Goal: Obtain resource: Obtain resource

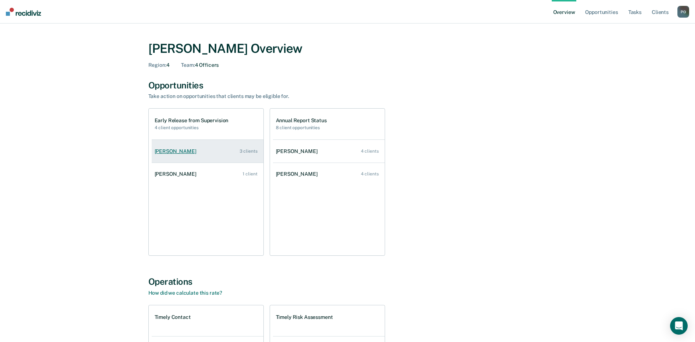
click at [173, 152] on div "[PERSON_NAME]" at bounding box center [177, 151] width 45 height 6
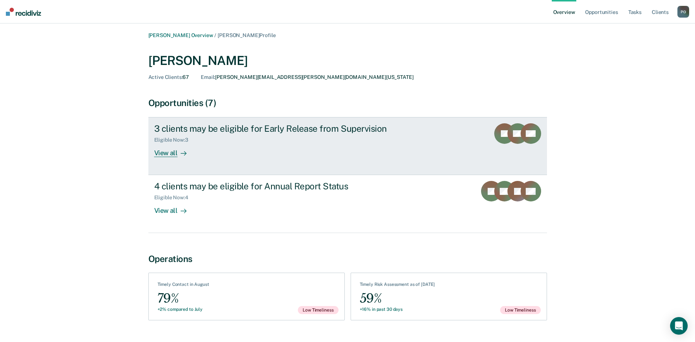
click at [164, 151] on div "View all" at bounding box center [174, 150] width 41 height 14
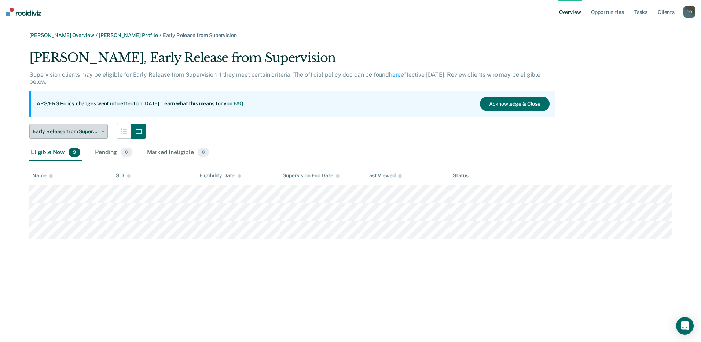
click at [105, 127] on button "Early Release from Supervision" at bounding box center [68, 131] width 78 height 15
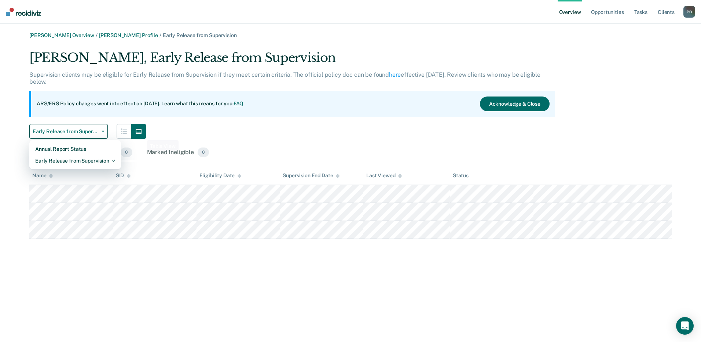
click at [249, 119] on div "[PERSON_NAME], Early Release from Supervision Supervision clients may be eligib…" at bounding box center [292, 94] width 526 height 88
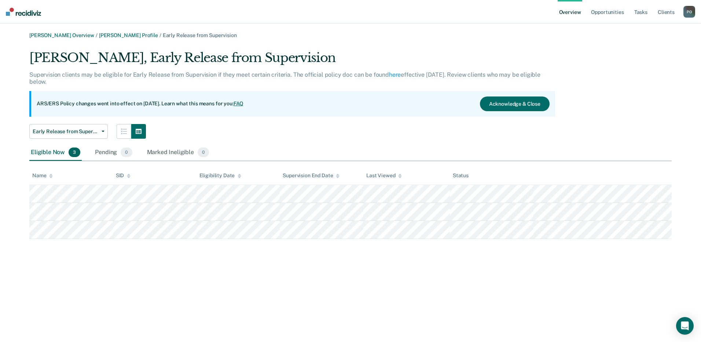
click at [50, 152] on div "Eligible Now 3" at bounding box center [55, 152] width 52 height 16
click at [74, 154] on span "3" at bounding box center [75, 152] width 12 height 10
click at [49, 153] on div "Eligible Now 3" at bounding box center [55, 152] width 52 height 16
click at [45, 153] on div "Eligible Now 3" at bounding box center [55, 152] width 52 height 16
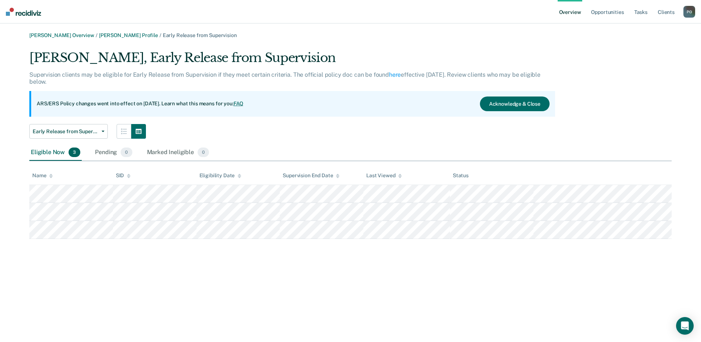
click at [73, 152] on span "3" at bounding box center [75, 152] width 12 height 10
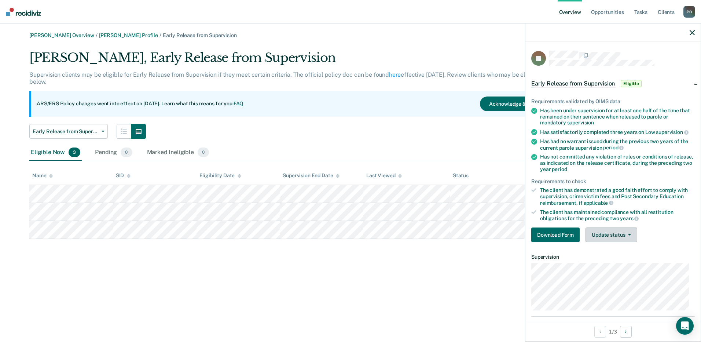
click at [631, 234] on button "Update status" at bounding box center [611, 234] width 52 height 15
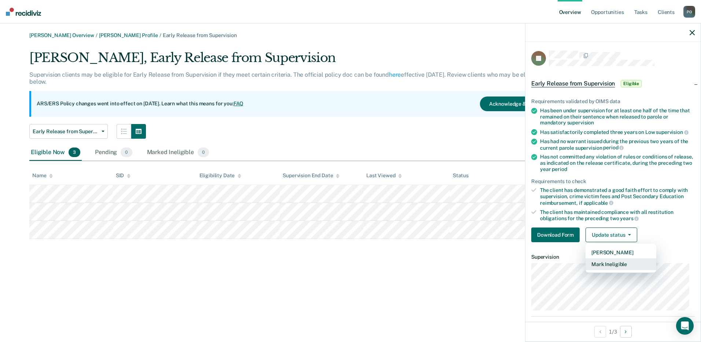
click at [623, 265] on button "Mark Ineligible" at bounding box center [620, 264] width 71 height 12
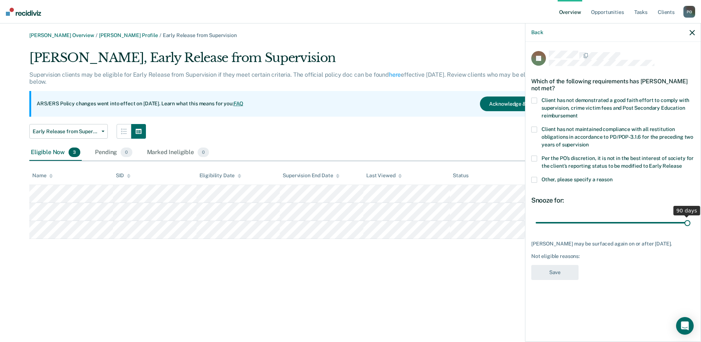
drag, startPoint x: 586, startPoint y: 215, endPoint x: 705, endPoint y: 220, distance: 119.2
type input "90"
click at [690, 220] on input "range" at bounding box center [612, 222] width 155 height 13
click at [532, 177] on span at bounding box center [534, 180] width 6 height 6
click at [612, 177] on input "Other, please specify a reason" at bounding box center [612, 177] width 0 height 0
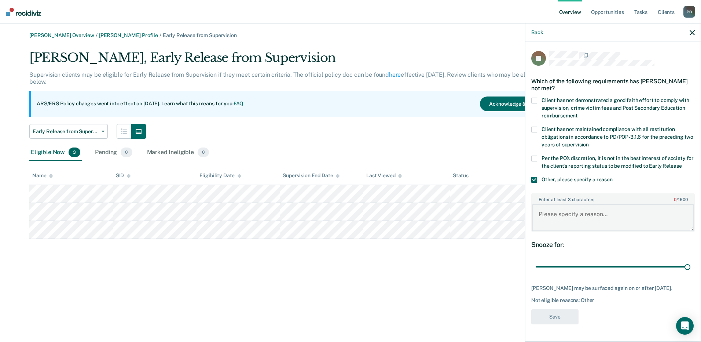
click at [544, 211] on textarea "Enter at least 3 characters 0 / 1600" at bounding box center [613, 217] width 162 height 27
type textarea "SNOP case load"
click at [557, 309] on button "Save" at bounding box center [554, 316] width 47 height 15
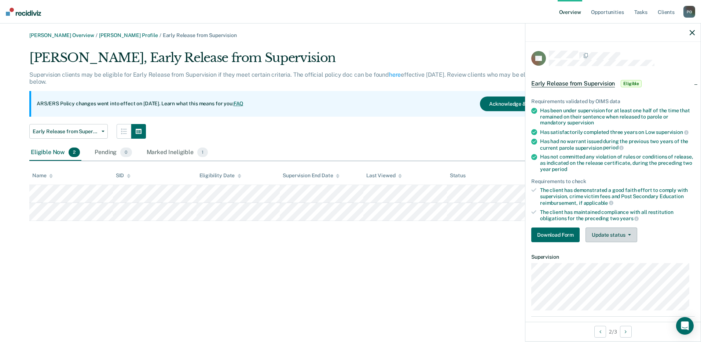
click at [617, 232] on button "Update status" at bounding box center [611, 234] width 52 height 15
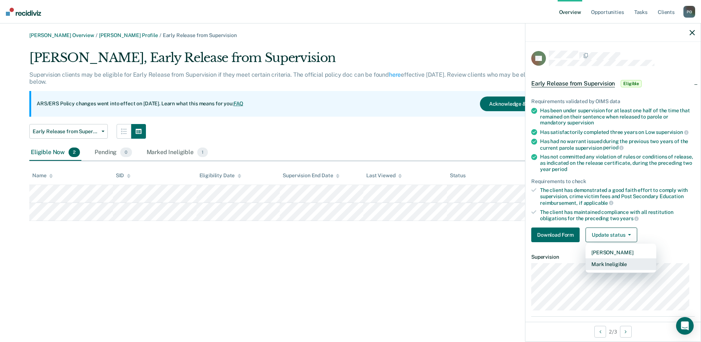
click at [622, 263] on button "Mark Ineligible" at bounding box center [620, 264] width 71 height 12
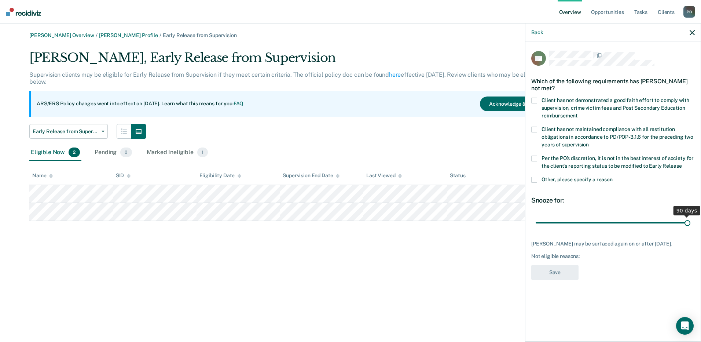
drag, startPoint x: 587, startPoint y: 220, endPoint x: 702, endPoint y: 224, distance: 114.8
type input "90"
click at [690, 224] on input "range" at bounding box center [612, 222] width 155 height 13
click at [532, 181] on span at bounding box center [534, 180] width 6 height 6
click at [612, 177] on input "Other, please specify a reason" at bounding box center [612, 177] width 0 height 0
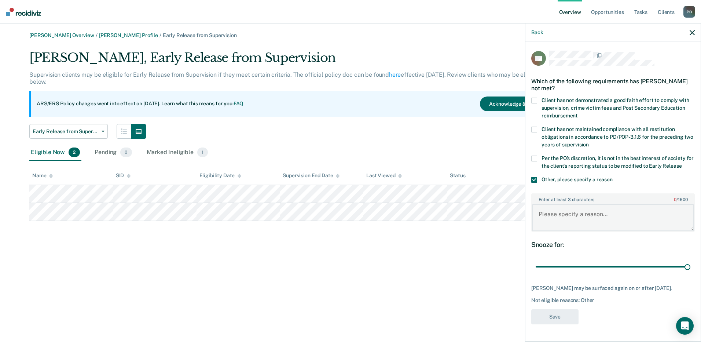
click at [544, 217] on textarea "Enter at least 3 characters 0 / 1600" at bounding box center [613, 217] width 162 height 27
type textarea "SNOP caseload"
click at [553, 310] on button "Save" at bounding box center [554, 316] width 47 height 15
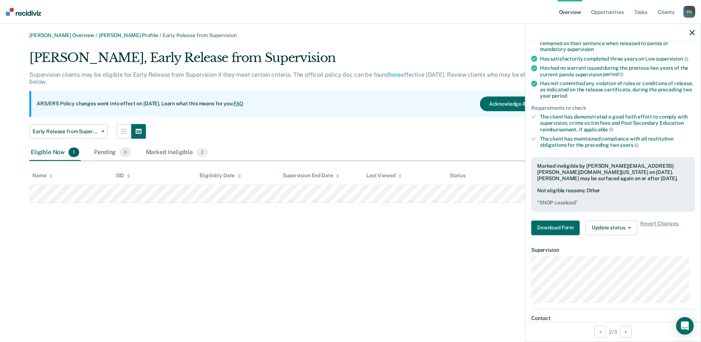
scroll to position [54, 0]
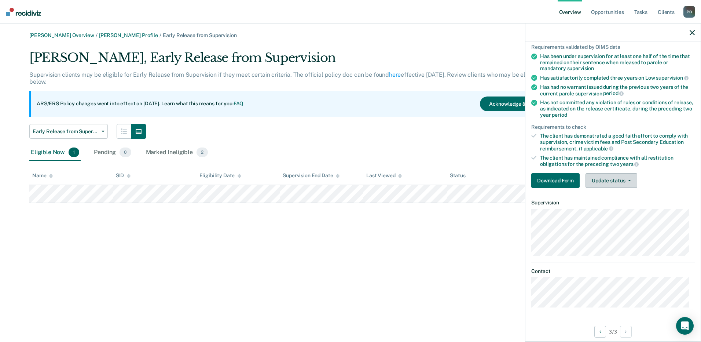
click at [613, 178] on button "Update status" at bounding box center [611, 180] width 52 height 15
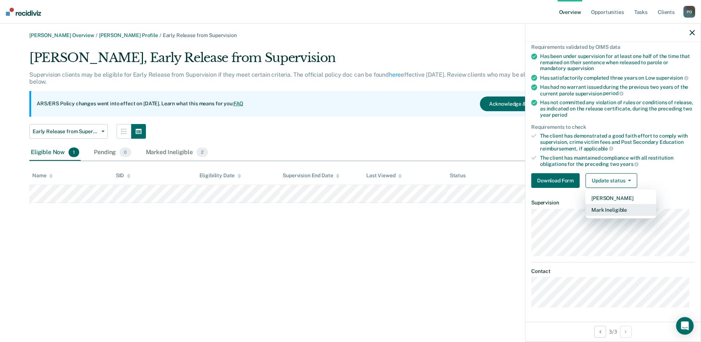
click at [626, 212] on button "Mark Ineligible" at bounding box center [620, 210] width 71 height 12
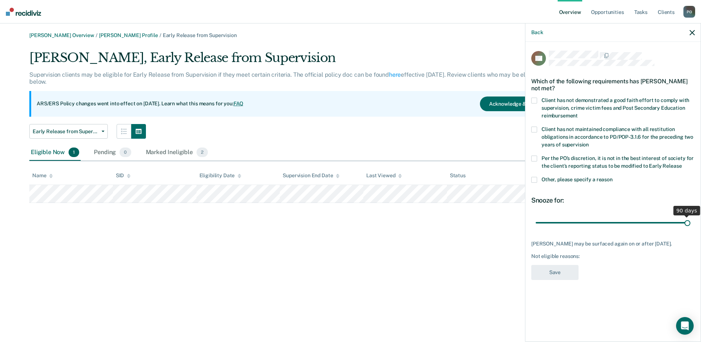
drag, startPoint x: 589, startPoint y: 221, endPoint x: 733, endPoint y: 220, distance: 143.3
type input "90"
click at [690, 220] on input "range" at bounding box center [612, 222] width 155 height 13
click at [537, 177] on span at bounding box center [534, 180] width 6 height 6
click at [612, 177] on input "Other, please specify a reason" at bounding box center [612, 177] width 0 height 0
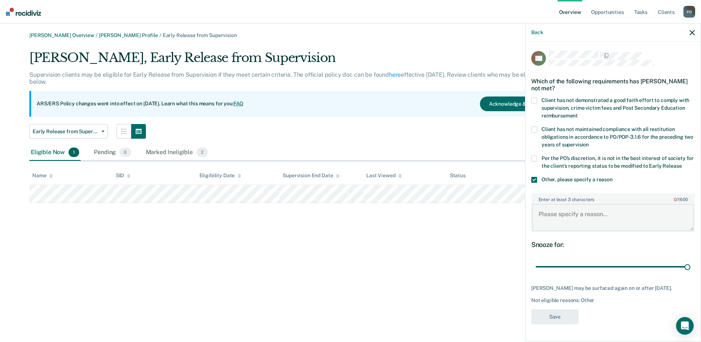
click at [546, 215] on textarea "Enter at least 3 characters 0 / 1600" at bounding box center [613, 217] width 162 height 27
type textarea "SNOP caseload"
click at [556, 324] on button "Save" at bounding box center [554, 316] width 47 height 15
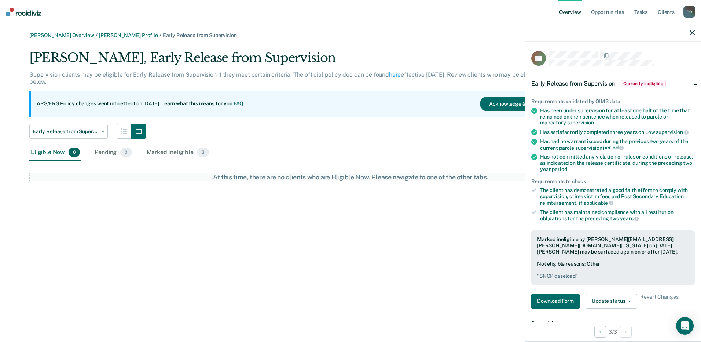
click at [313, 248] on div "Petra Ochoa Overview / Ramon Venegas Profile / Early Release from Supervision R…" at bounding box center [350, 175] width 683 height 286
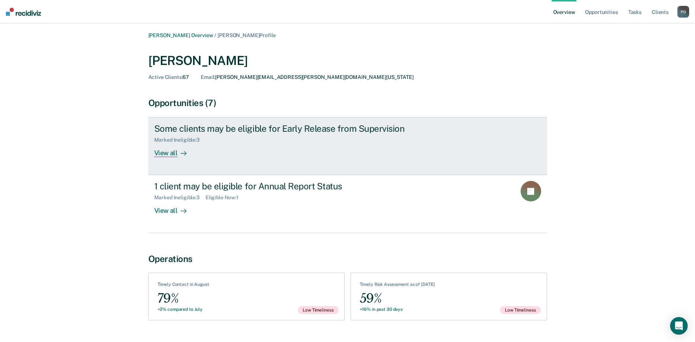
click at [173, 154] on div "View all" at bounding box center [174, 150] width 41 height 14
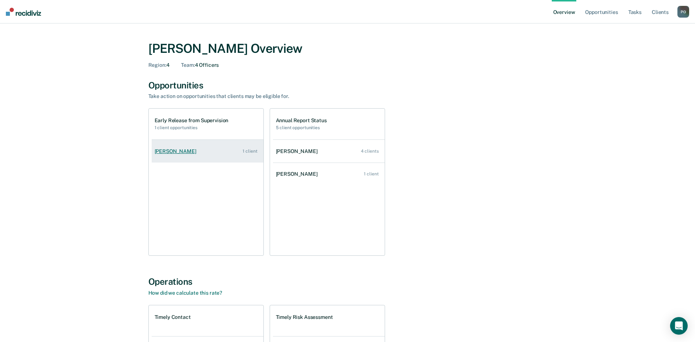
click at [170, 150] on div "[PERSON_NAME]" at bounding box center [177, 151] width 45 height 6
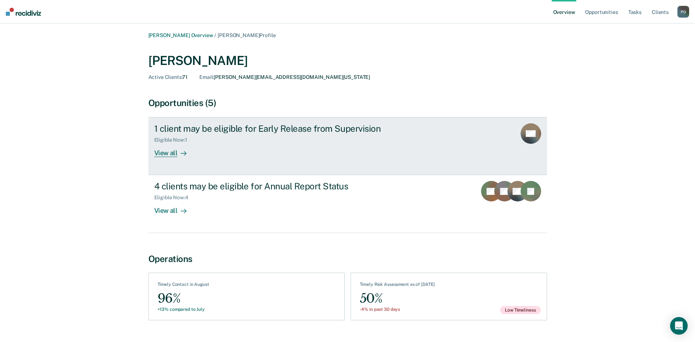
click at [168, 152] on div "View all" at bounding box center [174, 150] width 41 height 14
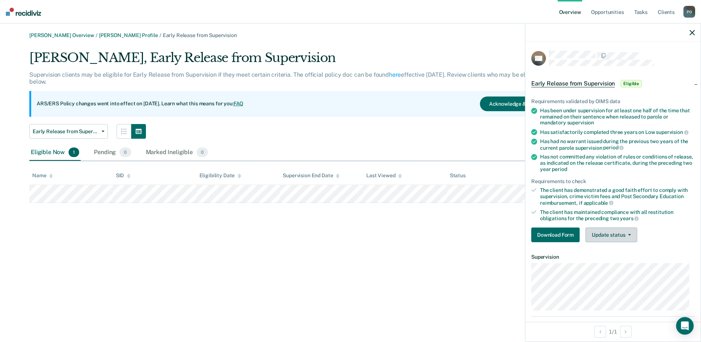
click at [600, 234] on button "Update status" at bounding box center [611, 234] width 52 height 15
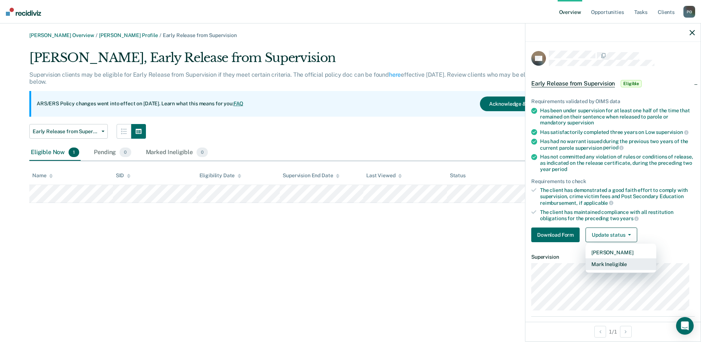
click at [613, 262] on button "Mark Ineligible" at bounding box center [620, 264] width 71 height 12
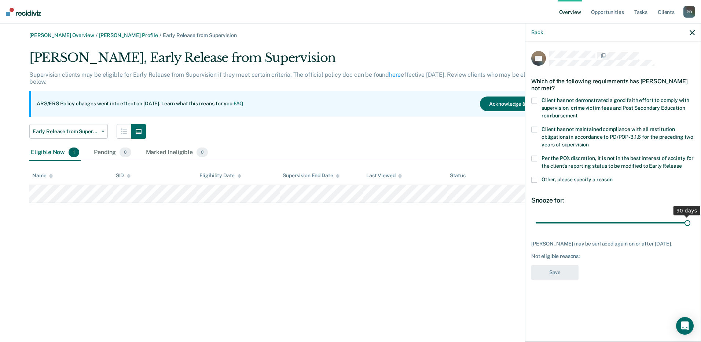
drag, startPoint x: 586, startPoint y: 222, endPoint x: 731, endPoint y: 221, distance: 145.9
type input "90"
click at [690, 221] on input "range" at bounding box center [612, 222] width 155 height 13
click at [536, 179] on span at bounding box center [534, 180] width 6 height 6
click at [612, 177] on input "Other, please specify a reason" at bounding box center [612, 177] width 0 height 0
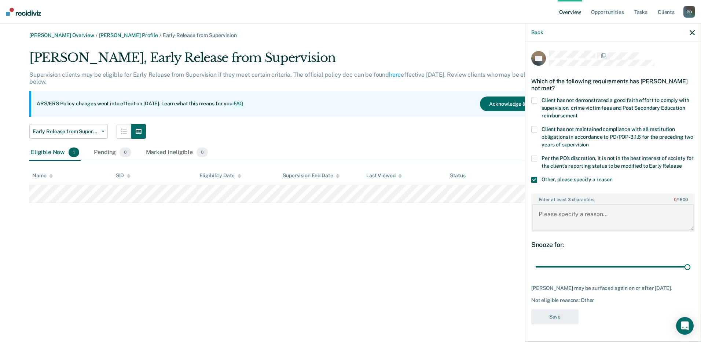
click at [545, 220] on textarea "Enter at least 3 characters 0 / 1600" at bounding box center [613, 217] width 162 height 27
type textarea "SNOP caseload"
click at [552, 313] on button "Save" at bounding box center [554, 316] width 47 height 15
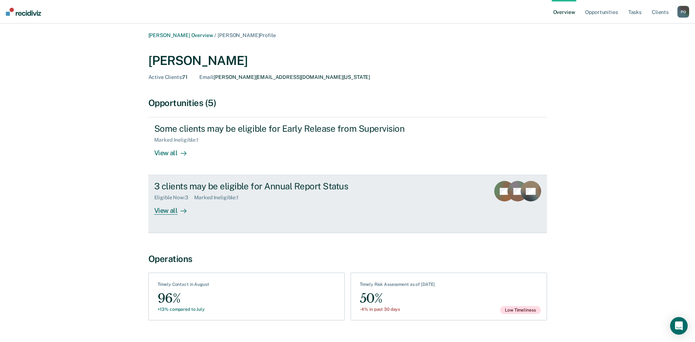
click at [168, 211] on div "View all" at bounding box center [174, 207] width 41 height 14
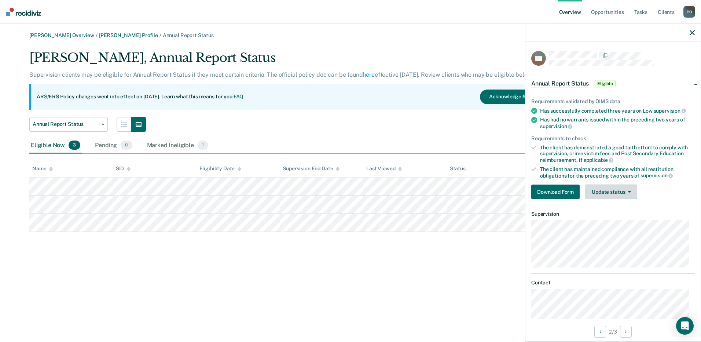
click at [614, 191] on button "Update status" at bounding box center [611, 191] width 52 height 15
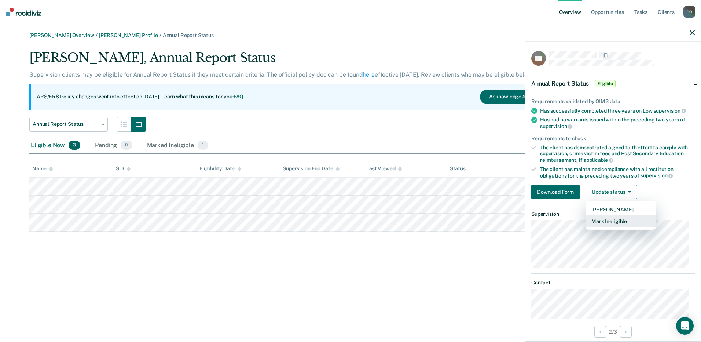
click at [616, 220] on button "Mark Ineligible" at bounding box center [620, 221] width 71 height 12
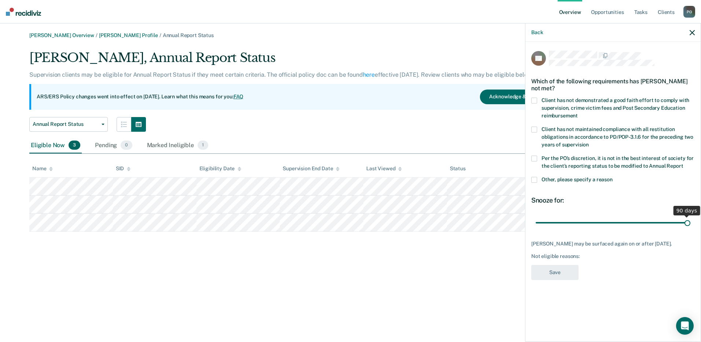
drag, startPoint x: 587, startPoint y: 220, endPoint x: 699, endPoint y: 233, distance: 112.5
type input "90"
click at [690, 229] on input "range" at bounding box center [612, 222] width 155 height 13
click at [535, 177] on span at bounding box center [534, 180] width 6 height 6
click at [612, 177] on input "Other, please specify a reason" at bounding box center [612, 177] width 0 height 0
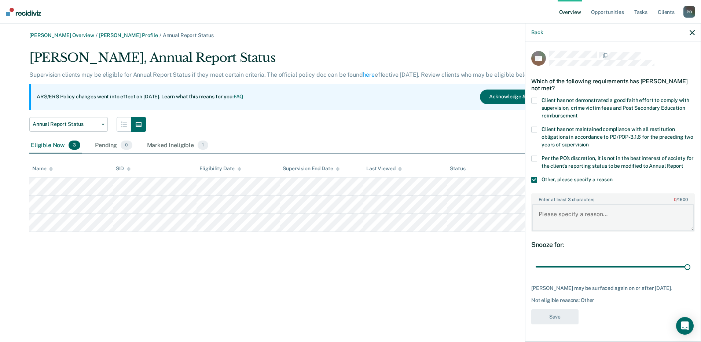
click at [542, 224] on textarea "Enter at least 3 characters 0 / 1600" at bounding box center [613, 217] width 162 height 27
type textarea "SNOP caseload"
click at [560, 324] on button "Save" at bounding box center [554, 316] width 47 height 15
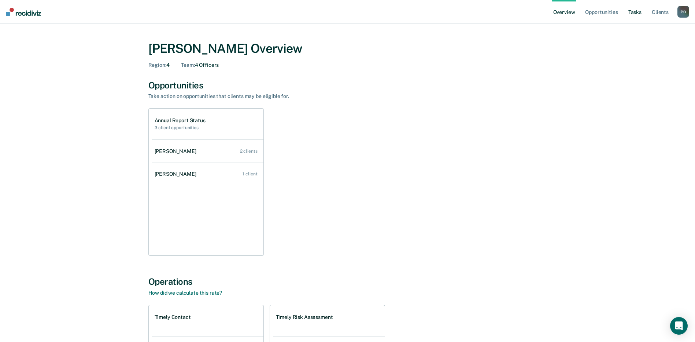
click at [631, 10] on link "Tasks" at bounding box center [635, 11] width 16 height 23
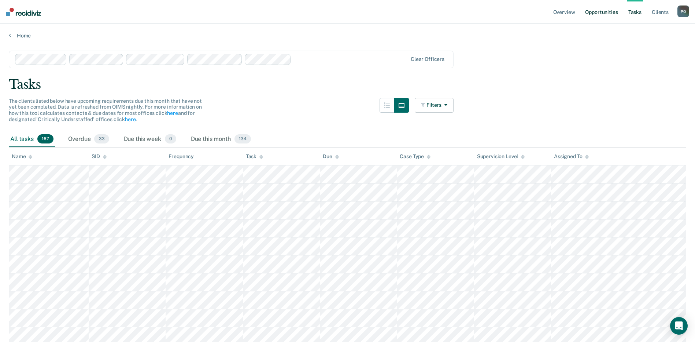
click at [594, 10] on link "Opportunities" at bounding box center [602, 11] width 36 height 23
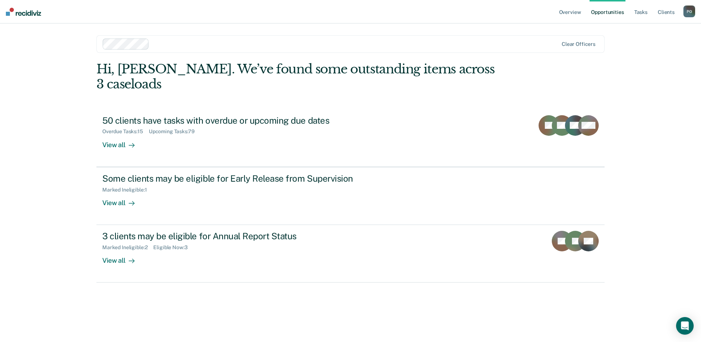
click at [564, 47] on div "Clear officers" at bounding box center [350, 44] width 508 height 18
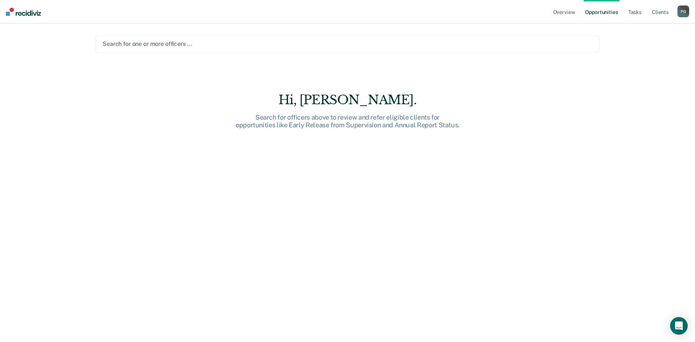
click at [205, 43] on div at bounding box center [348, 44] width 490 height 8
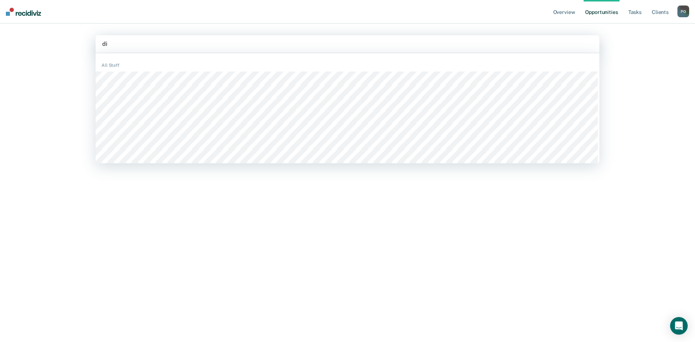
type input "dia"
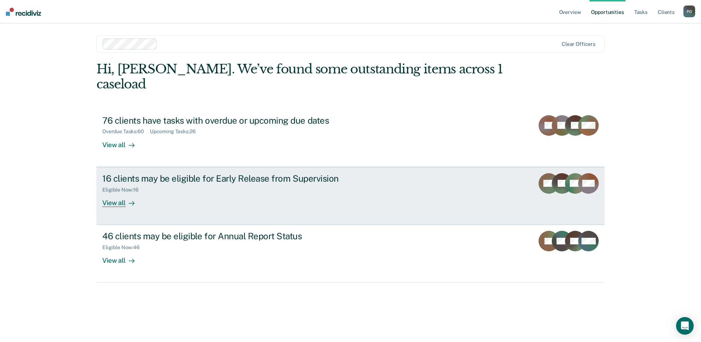
click at [114, 192] on div "View all" at bounding box center [122, 199] width 41 height 14
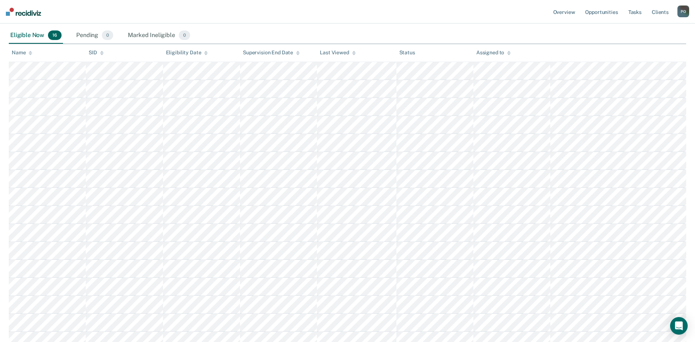
scroll to position [73, 0]
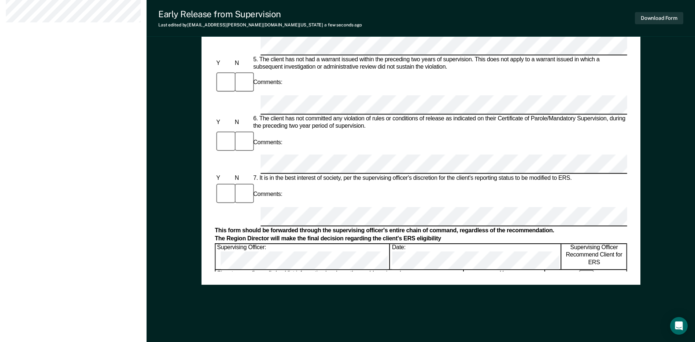
scroll to position [312, 0]
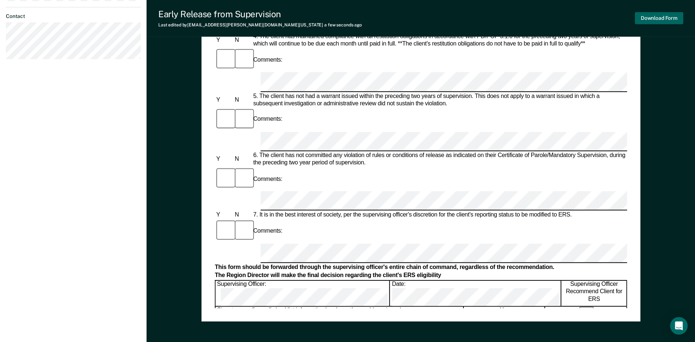
click at [665, 16] on button "Download Form" at bounding box center [659, 18] width 48 height 12
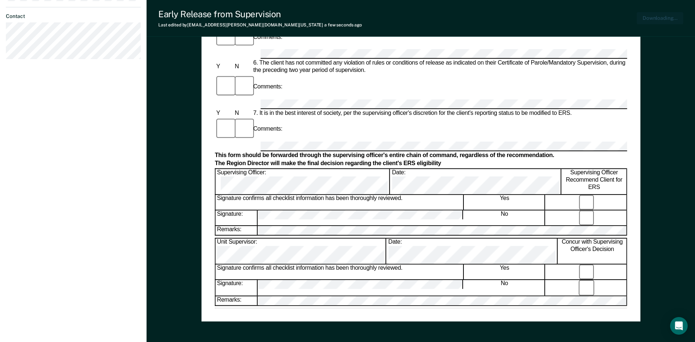
scroll to position [348, 0]
